Goal: Check status

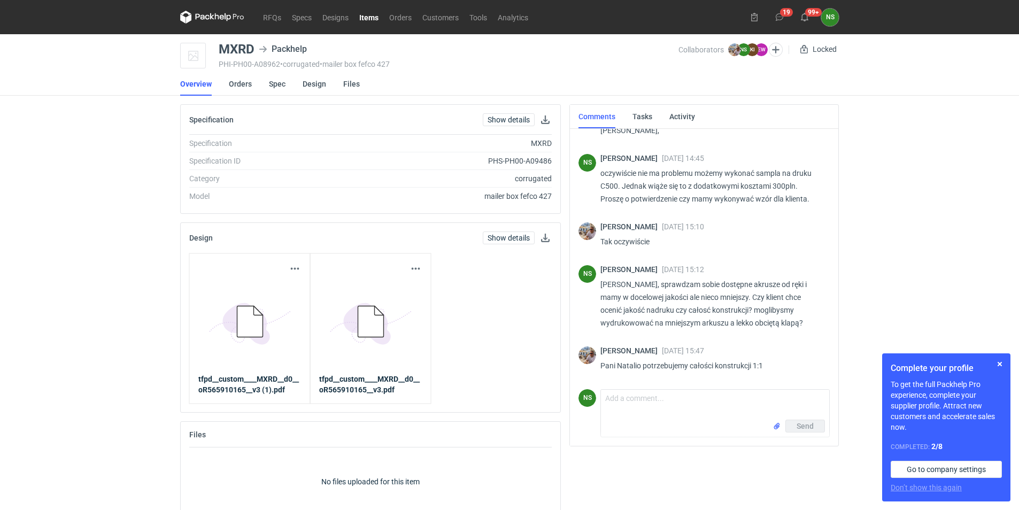
scroll to position [910, 0]
click at [273, 16] on link "RFQs" at bounding box center [272, 17] width 29 height 13
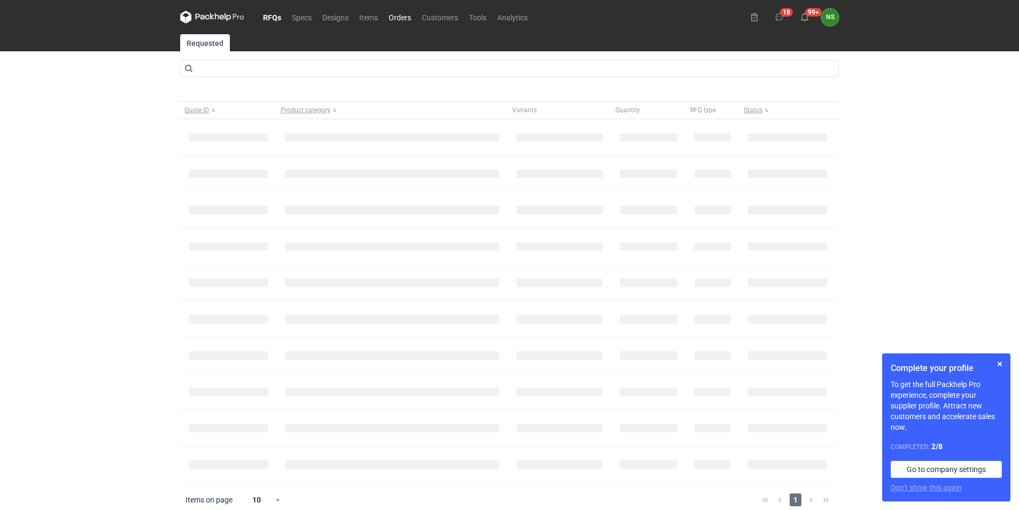
click at [400, 17] on link "Orders" at bounding box center [399, 17] width 33 height 13
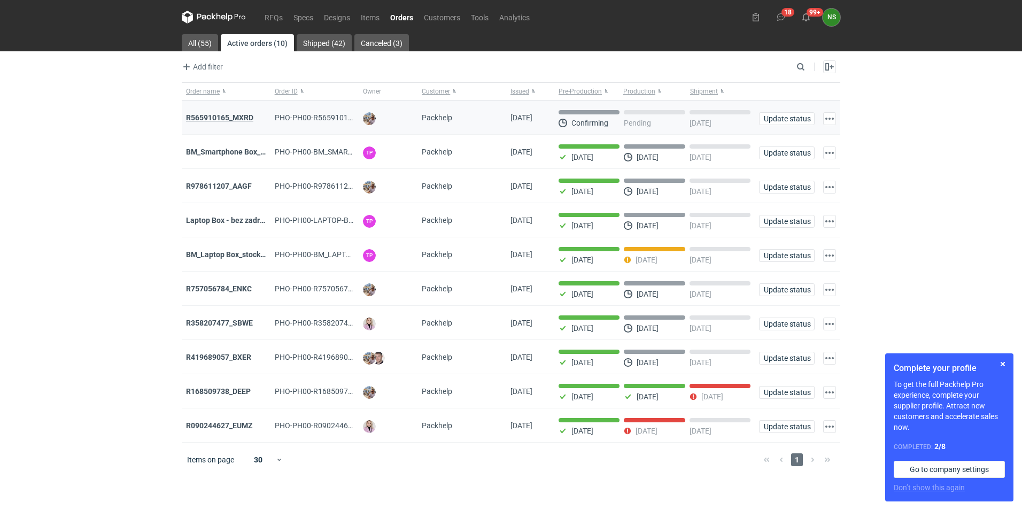
click at [239, 116] on strong "R565910165_MXRD" at bounding box center [219, 117] width 67 height 9
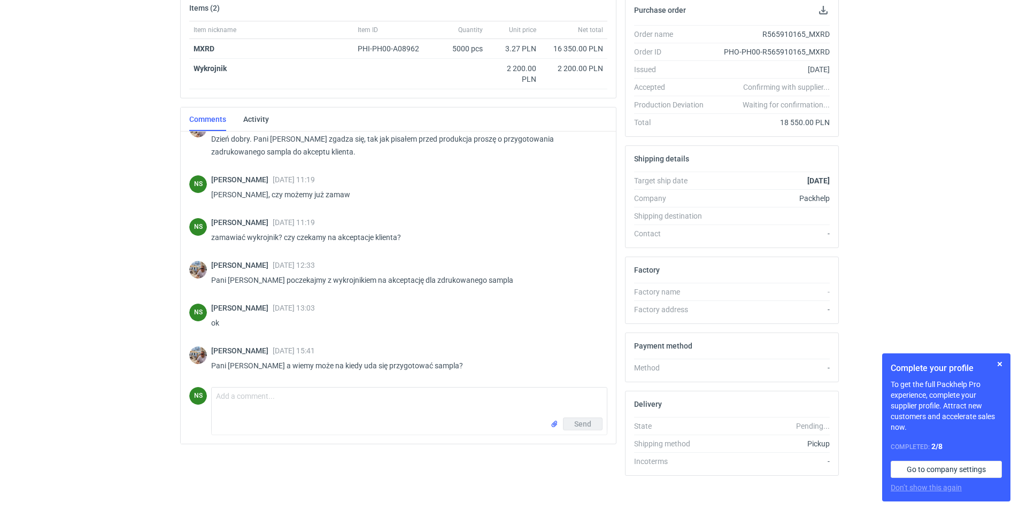
scroll to position [177, 0]
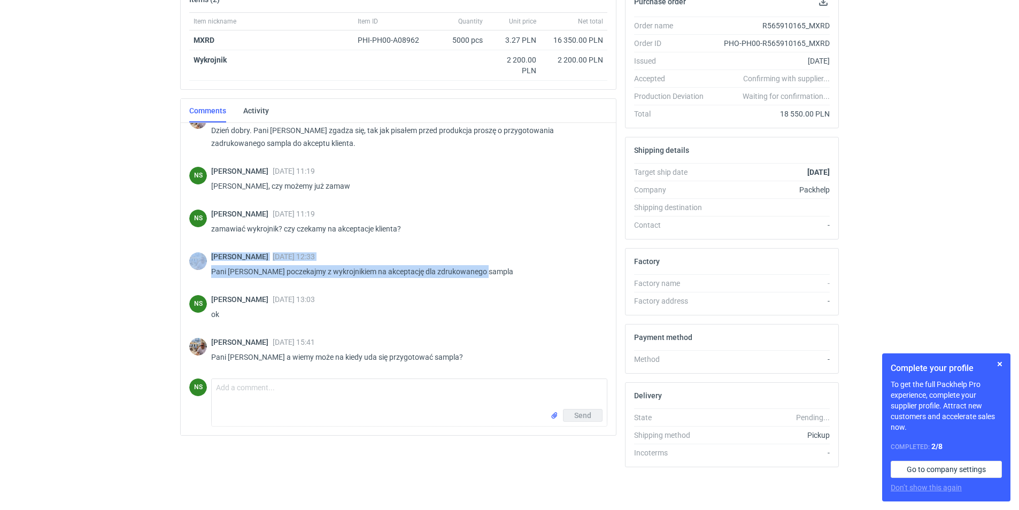
drag, startPoint x: 608, startPoint y: 274, endPoint x: 611, endPoint y: 223, distance: 50.9
click at [611, 223] on div "[PERSON_NAME] [DATE] 10:48 Dzień dobry. Pani Natalio wrzucam do systemu zamówie…" at bounding box center [398, 279] width 435 height 312
drag, startPoint x: 611, startPoint y: 223, endPoint x: 570, endPoint y: 244, distance: 46.4
click at [554, 244] on div "NS [PERSON_NAME] [DATE] 11:19 zamawiać wykrojnik? czy czekamy na akceptacje kli…" at bounding box center [398, 224] width 418 height 43
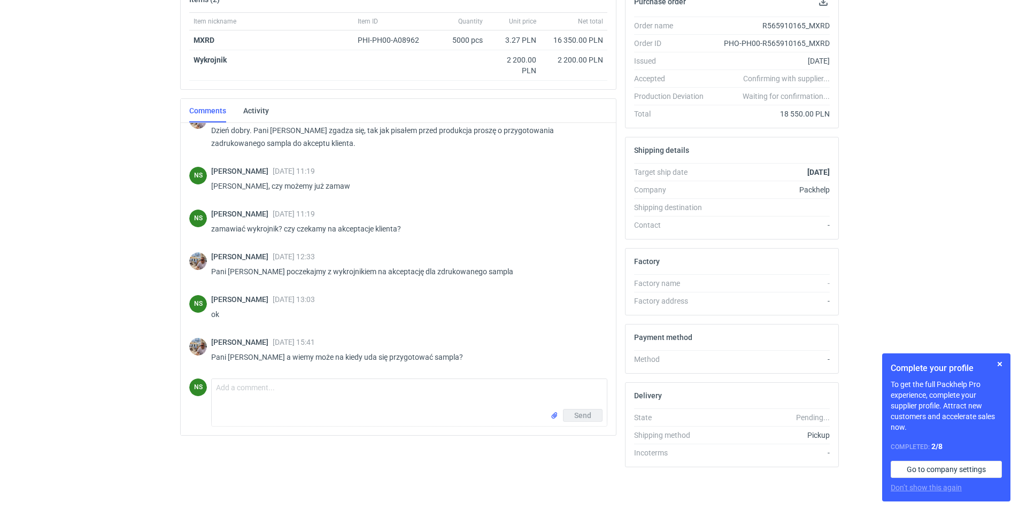
drag, startPoint x: 609, startPoint y: 255, endPoint x: 609, endPoint y: 217, distance: 38.5
click at [609, 217] on div "[PERSON_NAME] [DATE] 10:48 Dzień dobry. Pani Natalio wrzucam do systemu zamówie…" at bounding box center [398, 279] width 435 height 312
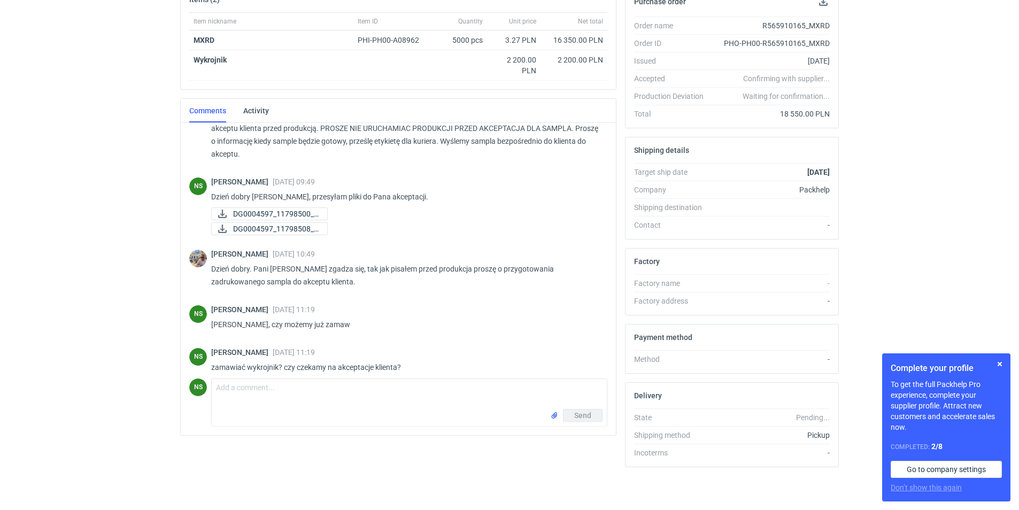
scroll to position [30, 0]
